Goal: Information Seeking & Learning: Check status

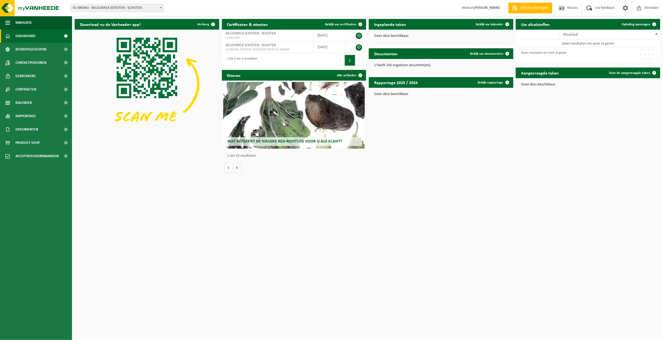
click at [160, 7] on span at bounding box center [160, 7] width 5 height 7
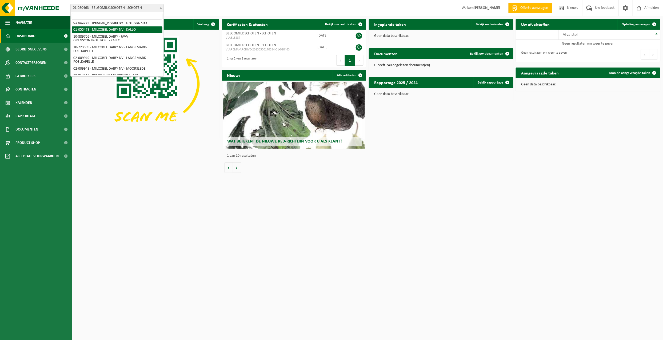
scroll to position [66, 0]
select select "1949"
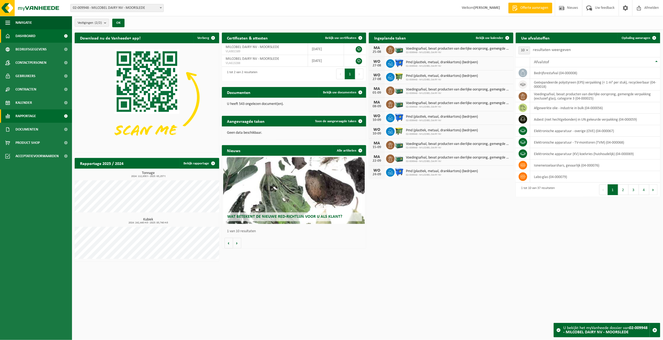
click at [21, 114] on span "Rapportage" at bounding box center [25, 115] width 21 height 13
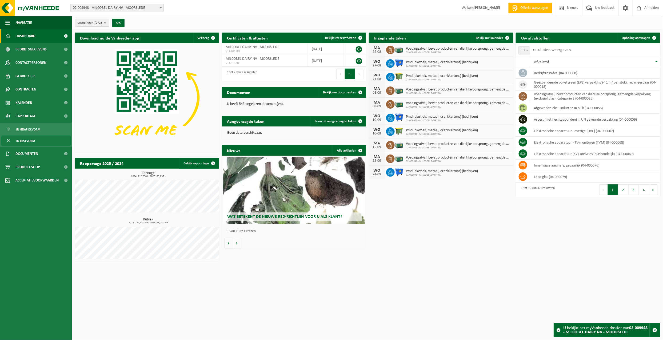
click at [30, 140] on span "In lijstvorm" at bounding box center [25, 141] width 19 height 10
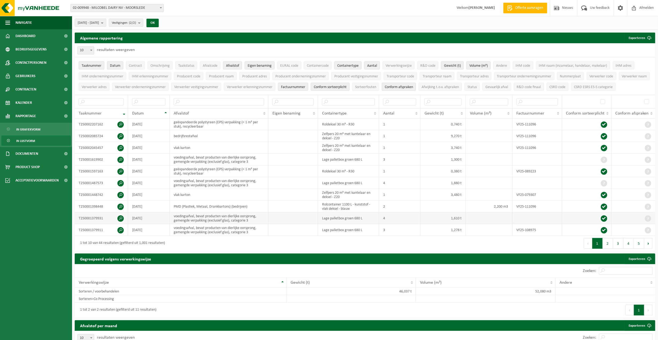
scroll to position [35, 0]
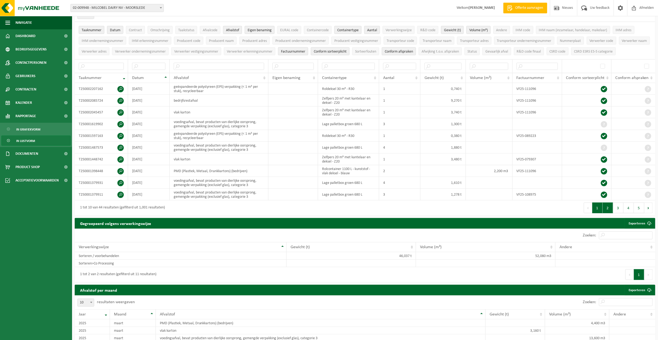
click at [609, 213] on button "2" at bounding box center [608, 207] width 10 height 11
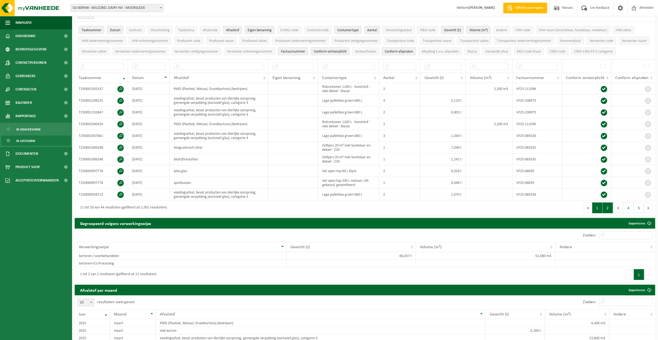
click at [596, 213] on button "1" at bounding box center [597, 207] width 10 height 11
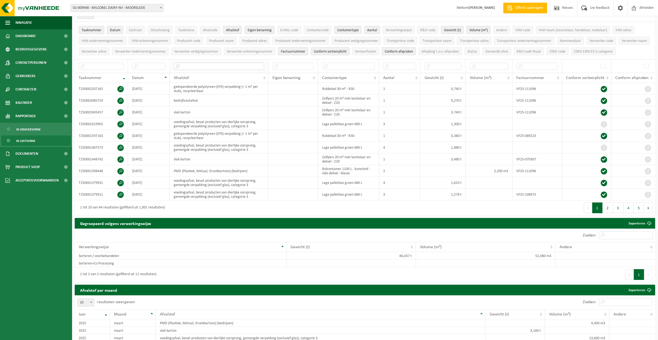
click at [239, 70] on input "text" at bounding box center [219, 66] width 91 height 7
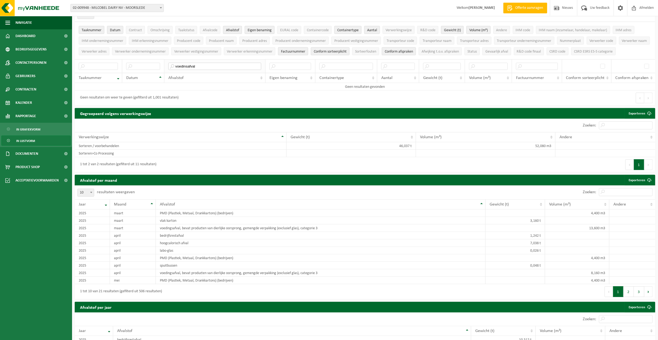
type input "voedinsafval"
drag, startPoint x: 230, startPoint y: 76, endPoint x: 160, endPoint y: 81, distance: 70.6
click at [160, 73] on tr "voedinsafval" at bounding box center [365, 66] width 580 height 14
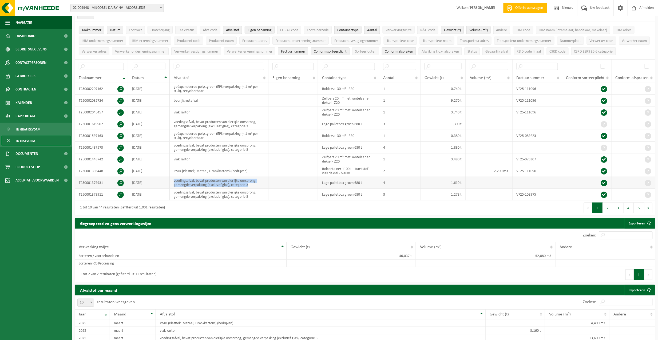
drag, startPoint x: 173, startPoint y: 192, endPoint x: 260, endPoint y: 196, distance: 87.3
click at [260, 189] on td "voedingsafval, bevat producten van dierlijke oorsprong, gemengde verpakking (ex…" at bounding box center [219, 183] width 99 height 12
copy td "voedingsafval, bevat producten van dierlijke oorsprong, gemengde verpakking (ex…"
click at [199, 70] on input "text" at bounding box center [219, 66] width 91 height 7
paste input "voedingsafval, bevat producten van dierlijke oorsprong, gemengde verpakking (ex…"
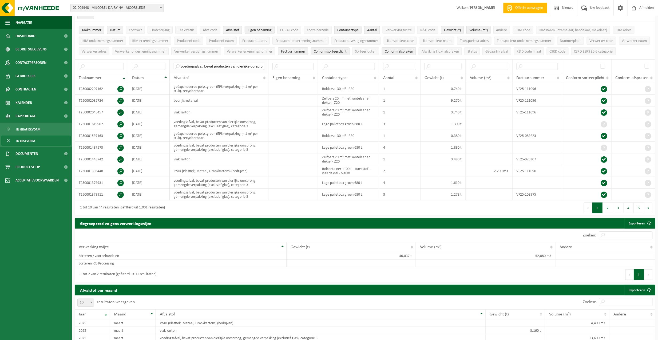
scroll to position [0, 85]
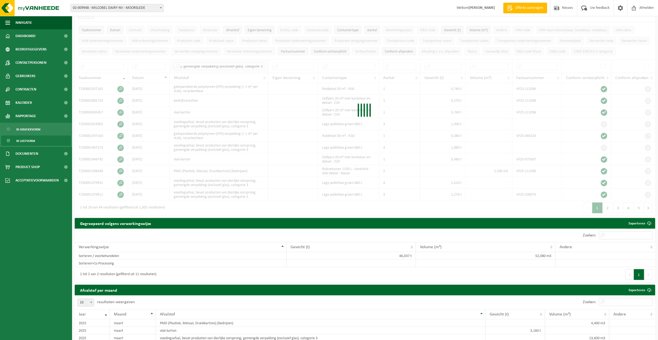
type input "voedingsafval, bevat producten van dierlijke oorsprong, gemengde verpakking (ex…"
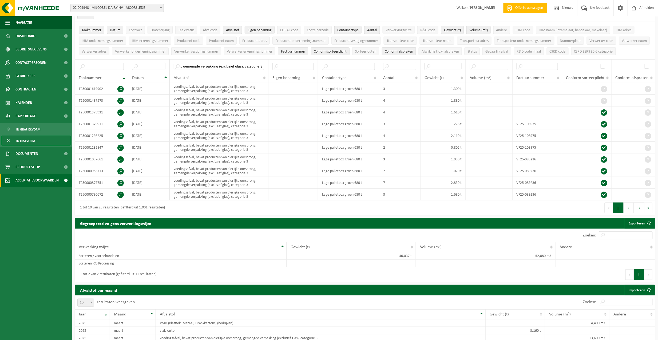
scroll to position [0, 0]
click at [238, 70] on input "voedingsafval, bevat producten van dierlijke oorsprong, gemengde verpakking (ex…" at bounding box center [219, 66] width 90 height 7
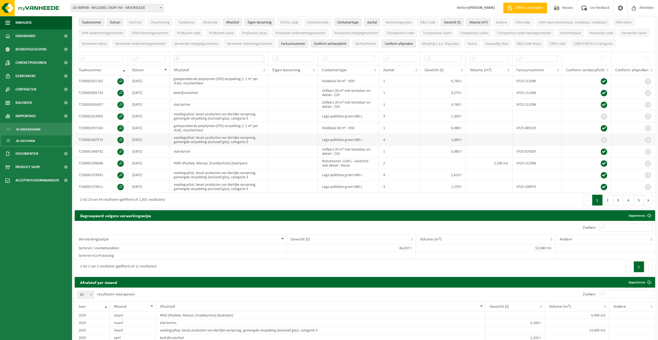
scroll to position [35, 0]
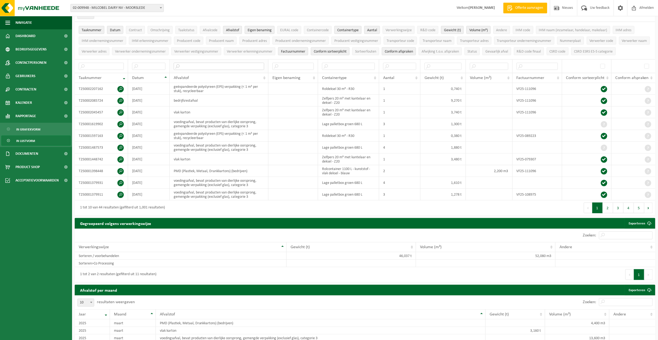
click at [210, 70] on input "text" at bounding box center [219, 66] width 91 height 7
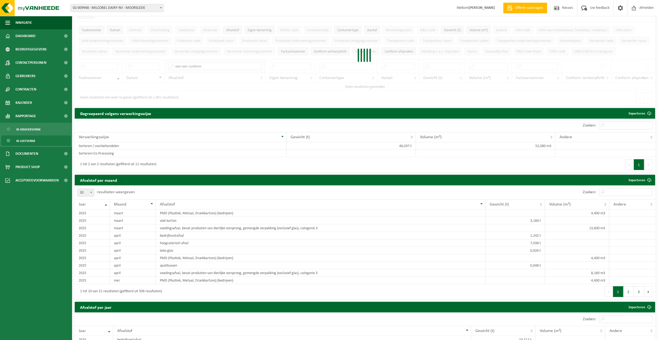
type input "wei nier conform"
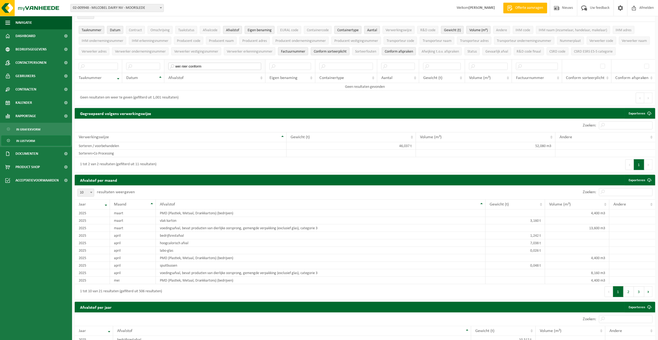
drag, startPoint x: 213, startPoint y: 77, endPoint x: 167, endPoint y: 78, distance: 45.9
click at [167, 73] on th "wei nier conform" at bounding box center [214, 66] width 101 height 14
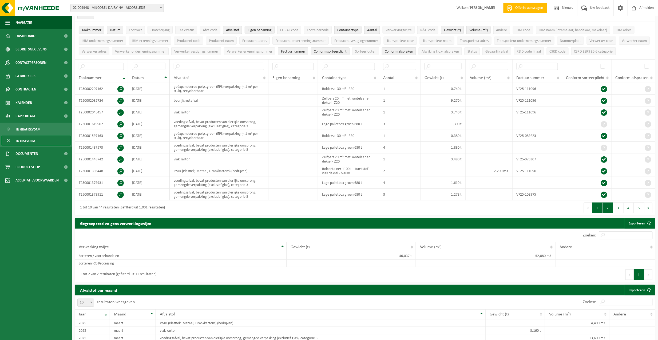
click at [609, 213] on button "2" at bounding box center [608, 207] width 10 height 11
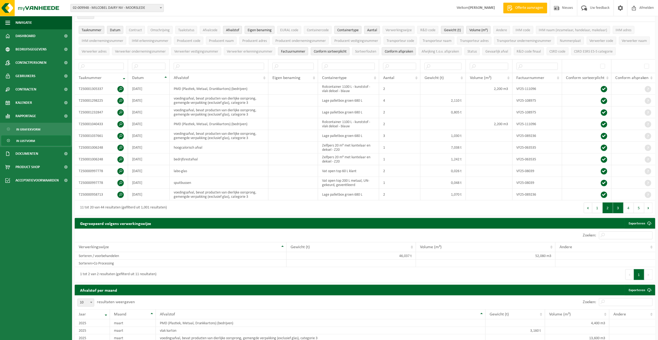
click at [618, 213] on button "3" at bounding box center [618, 207] width 10 height 11
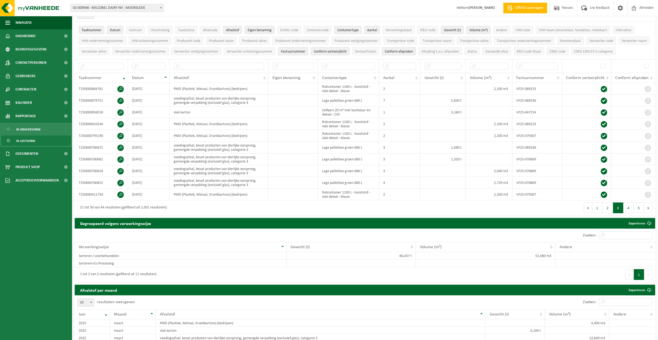
click at [629, 213] on button "4" at bounding box center [628, 207] width 10 height 11
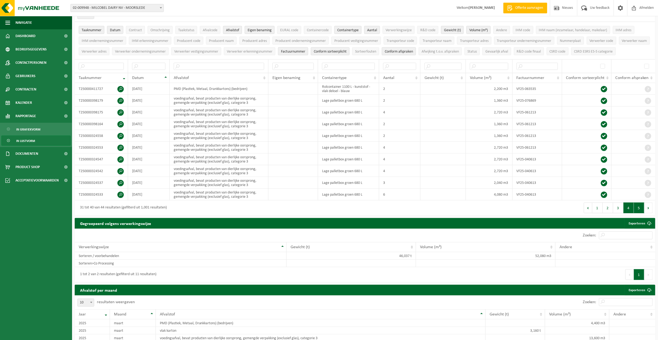
click at [638, 213] on button "5" at bounding box center [639, 207] width 10 height 11
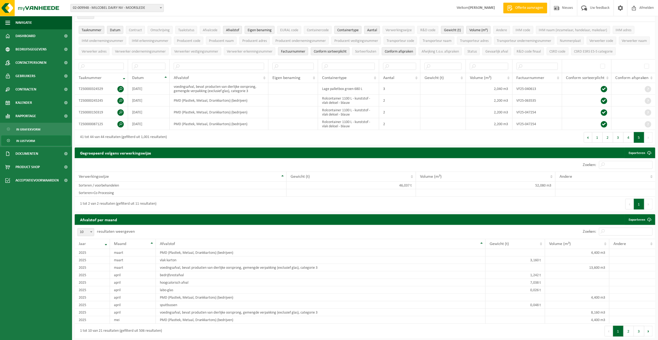
click at [631, 209] on button "Vorige" at bounding box center [629, 204] width 9 height 11
click at [638, 209] on button "1" at bounding box center [639, 204] width 10 height 11
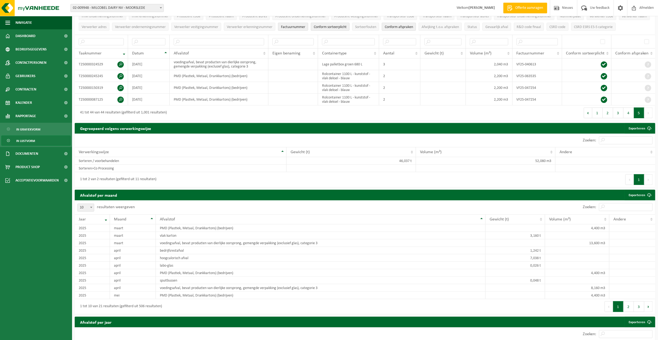
scroll to position [0, 0]
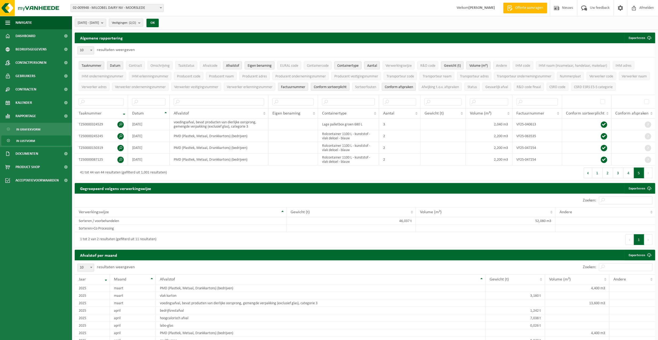
click at [206, 95] on ul "Taaknummer Datum Contract Omschrijving Taakstatus Afvalcode Afvalstof Eigen ben…" at bounding box center [365, 75] width 580 height 37
click at [598, 178] on button "1" at bounding box center [597, 173] width 10 height 11
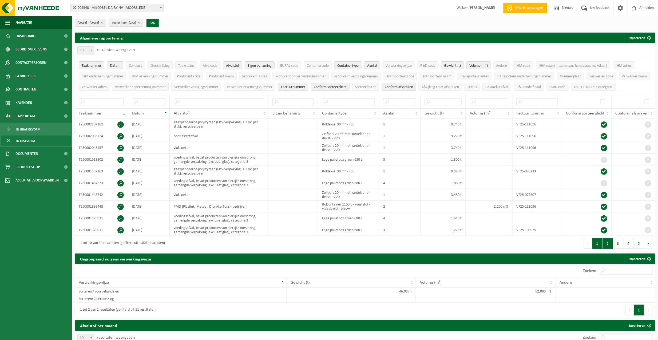
click at [609, 249] on button "2" at bounding box center [608, 243] width 10 height 11
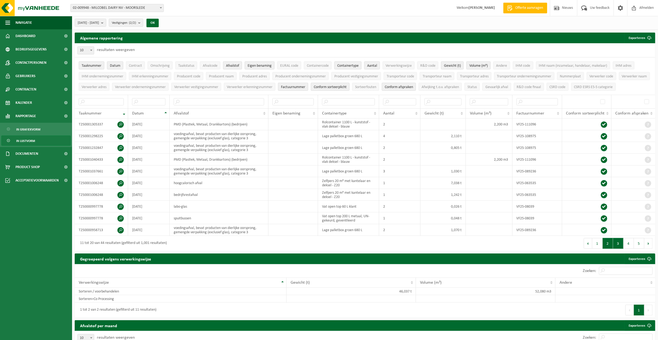
click at [618, 249] on button "3" at bounding box center [618, 243] width 10 height 11
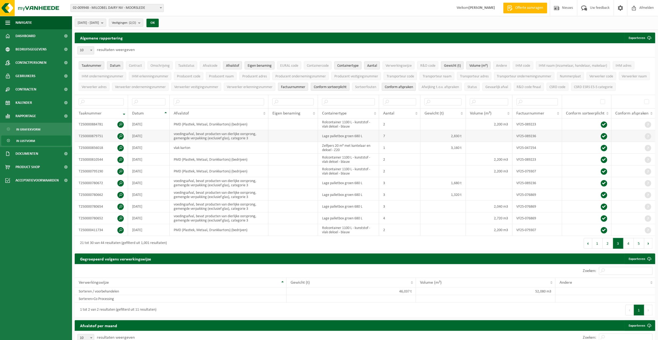
click at [205, 142] on td "voedingsafval, bevat producten van dierlijke oorsprong, gemengde verpakking (ex…" at bounding box center [219, 136] width 99 height 12
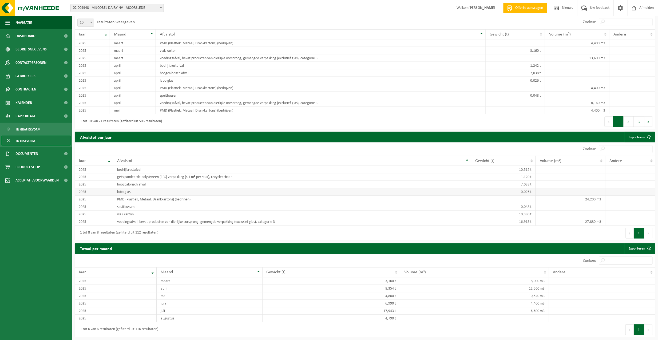
scroll to position [332, 0]
click at [174, 221] on td "voedingsafval, bevat producten van dierlijke oorsprong, gemengde verpakking (ex…" at bounding box center [292, 221] width 358 height 7
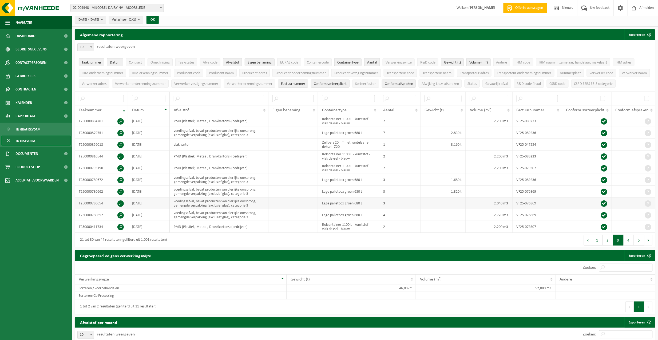
scroll to position [0, 0]
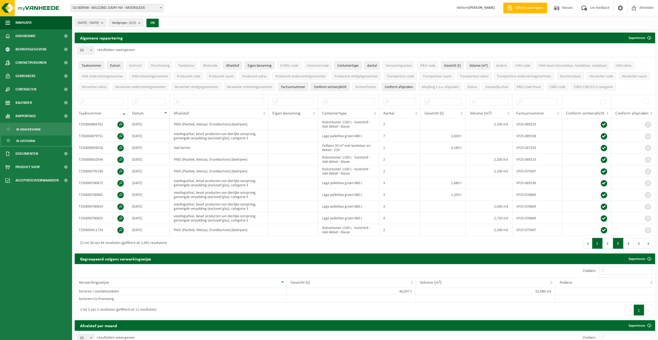
click at [597, 249] on button "1" at bounding box center [597, 243] width 10 height 11
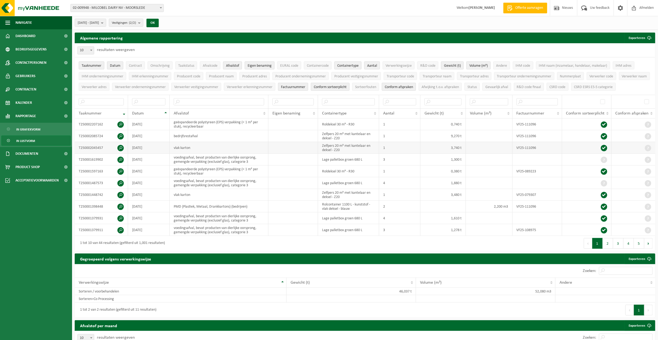
click at [185, 154] on td "vlak karton" at bounding box center [219, 148] width 99 height 12
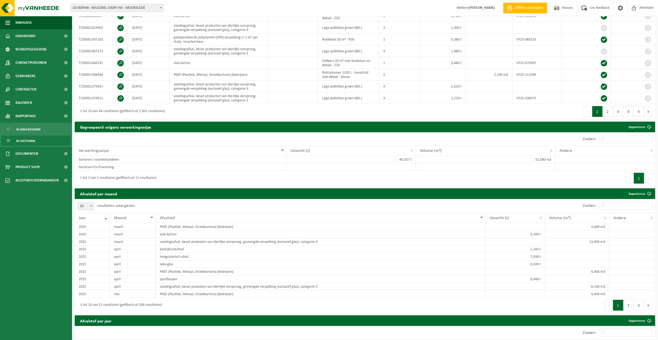
scroll to position [142, 0]
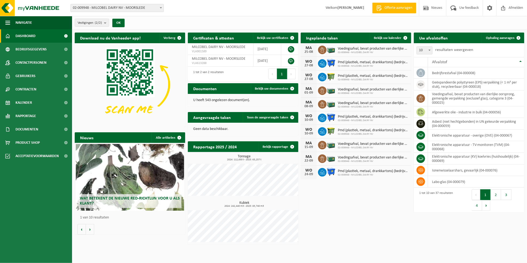
drag, startPoint x: 385, startPoint y: 47, endPoint x: 381, endPoint y: 47, distance: 3.5
drag, startPoint x: 381, startPoint y: 47, endPoint x: 42, endPoint y: 85, distance: 341.7
click at [42, 85] on link "Contracten" at bounding box center [36, 89] width 72 height 13
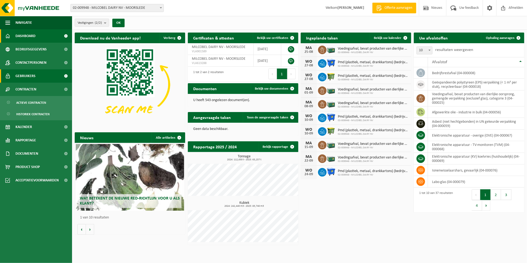
click at [42, 77] on link "Gebruikers" at bounding box center [36, 75] width 72 height 13
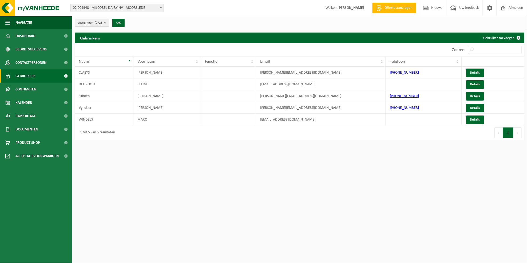
click at [162, 7] on span at bounding box center [160, 7] width 5 height 7
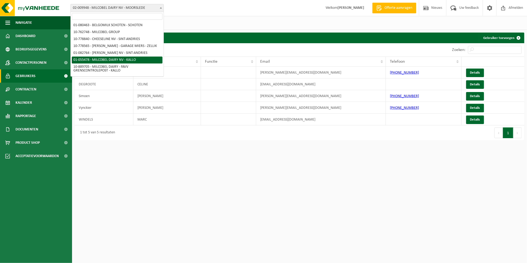
select select "310"
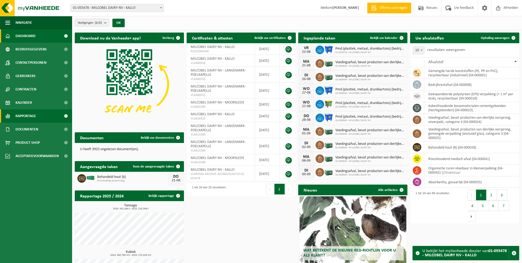
click at [23, 113] on span "Rapportage" at bounding box center [25, 115] width 21 height 13
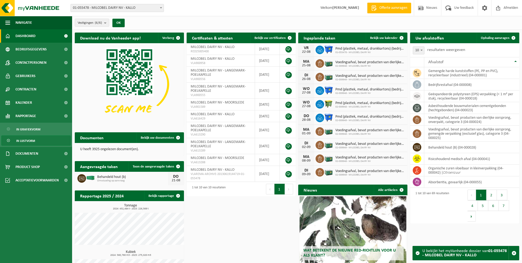
click at [27, 141] on span "In lijstvorm" at bounding box center [25, 141] width 19 height 10
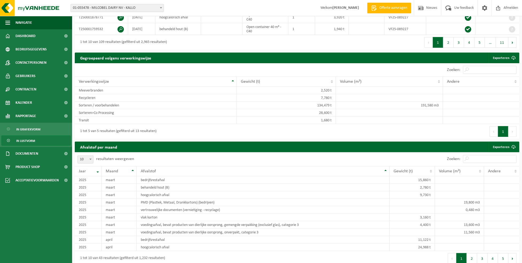
scroll to position [284, 0]
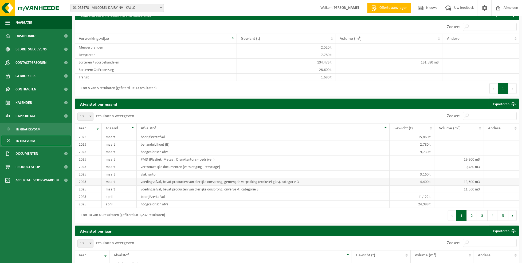
click at [157, 185] on td "voedingsafval, bevat producten van dierlijke oorsprong, gemengde verpakking (ex…" at bounding box center [263, 181] width 253 height 7
click at [174, 190] on td "voedingsafval, bevat producten van dierlijke oorsprong, onverpakt, categorie 3" at bounding box center [263, 189] width 253 height 7
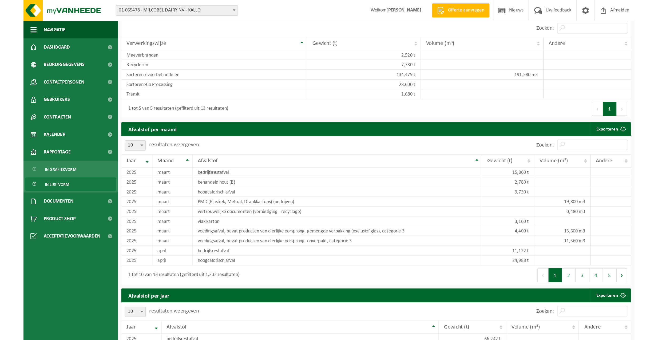
scroll to position [255, 0]
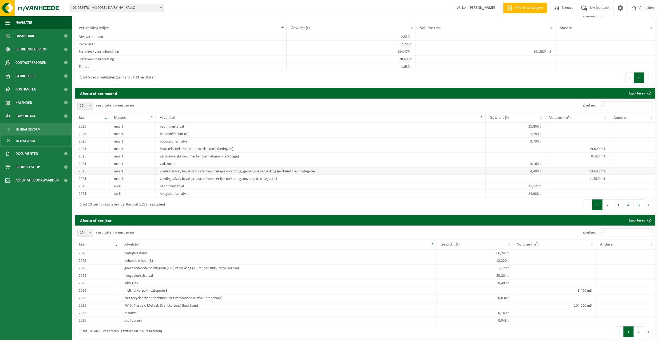
click at [179, 175] on td "voedingsafval, bevat producten van dierlijke oorsprong, gemengde verpakking (ex…" at bounding box center [321, 171] width 330 height 7
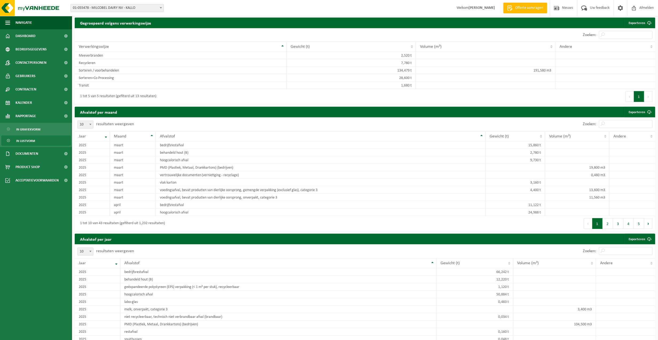
scroll to position [290, 0]
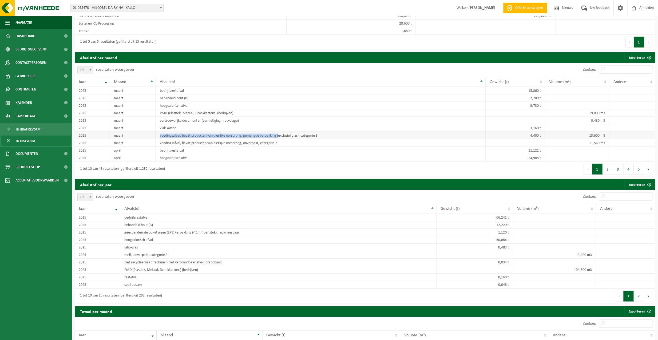
drag, startPoint x: 155, startPoint y: 147, endPoint x: 273, endPoint y: 148, distance: 117.4
click at [273, 139] on td "voedingsafval, bevat producten van dierlijke oorsprong, gemengde verpakking (ex…" at bounding box center [321, 135] width 330 height 7
drag, startPoint x: 273, startPoint y: 148, endPoint x: 203, endPoint y: 149, distance: 69.6
drag, startPoint x: 203, startPoint y: 149, endPoint x: 223, endPoint y: 129, distance: 27.7
click at [223, 117] on td "PMD (Plastiek, Metaal, Drankkartons) (bedrijven)" at bounding box center [321, 112] width 330 height 7
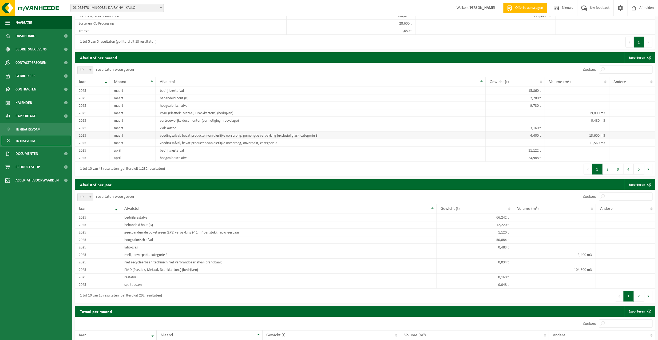
click at [160, 139] on td "voedingsafval, bevat producten van dierlijke oorsprong, gemengde verpakking (ex…" at bounding box center [321, 135] width 330 height 7
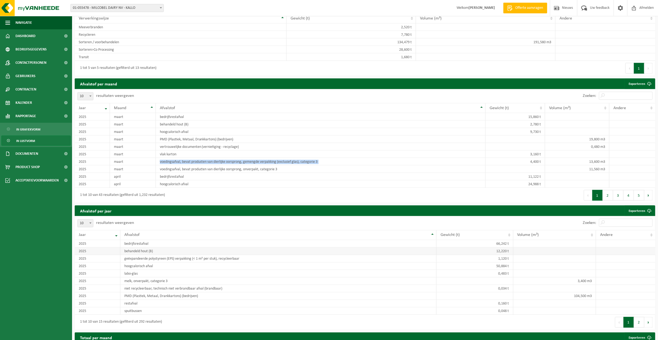
scroll to position [300, 0]
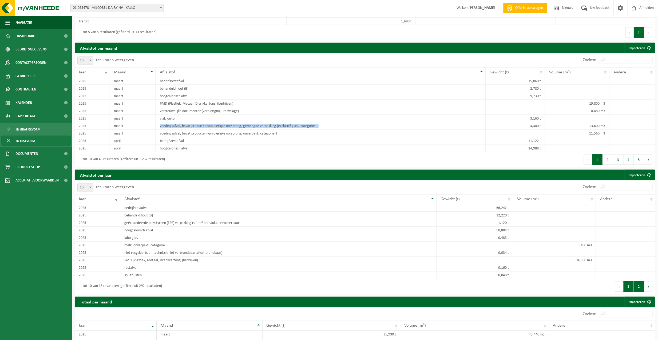
click at [521, 263] on button "2" at bounding box center [639, 286] width 10 height 11
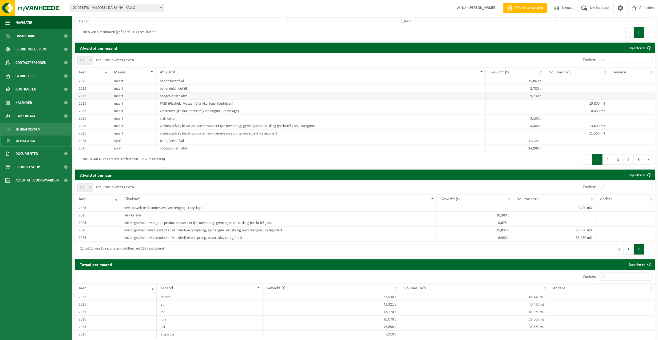
click at [277, 100] on td "hoogcalorisch afval" at bounding box center [321, 95] width 330 height 7
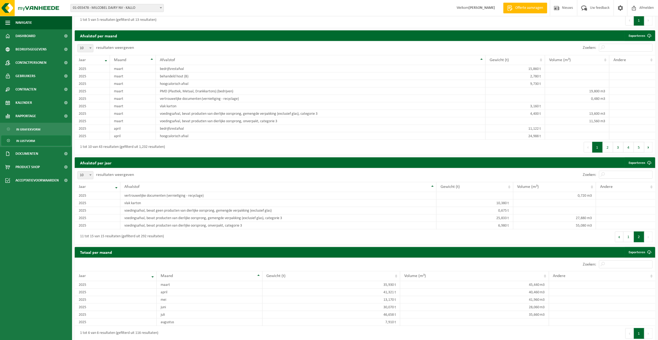
scroll to position [333, 0]
